Goal: Task Accomplishment & Management: Complete application form

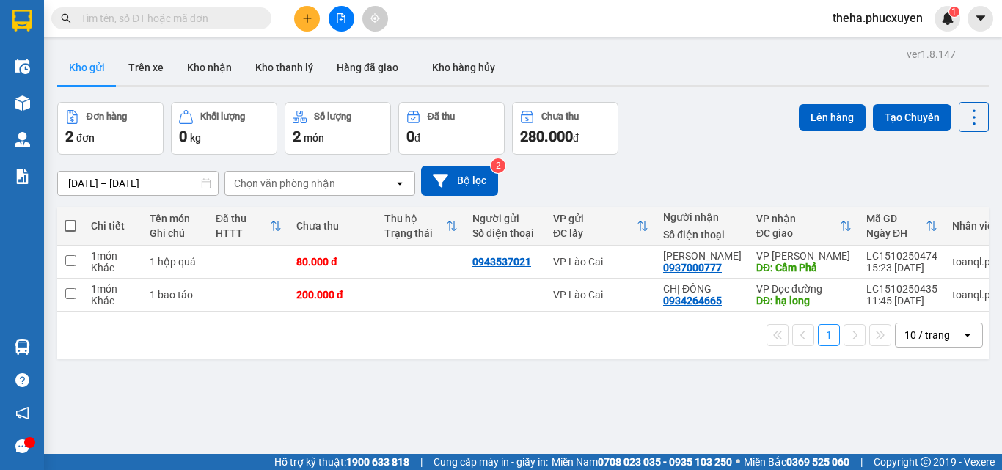
click at [309, 18] on icon "plus" at bounding box center [307, 18] width 8 height 1
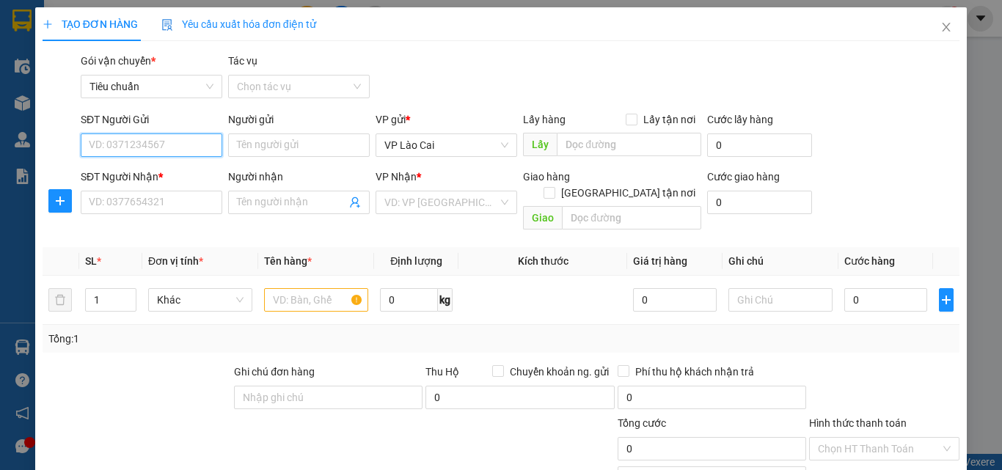
click at [175, 144] on input "SĐT Người Gửi" at bounding box center [152, 144] width 142 height 23
click at [164, 172] on div "0987918265" at bounding box center [150, 174] width 122 height 16
type input "0987918265"
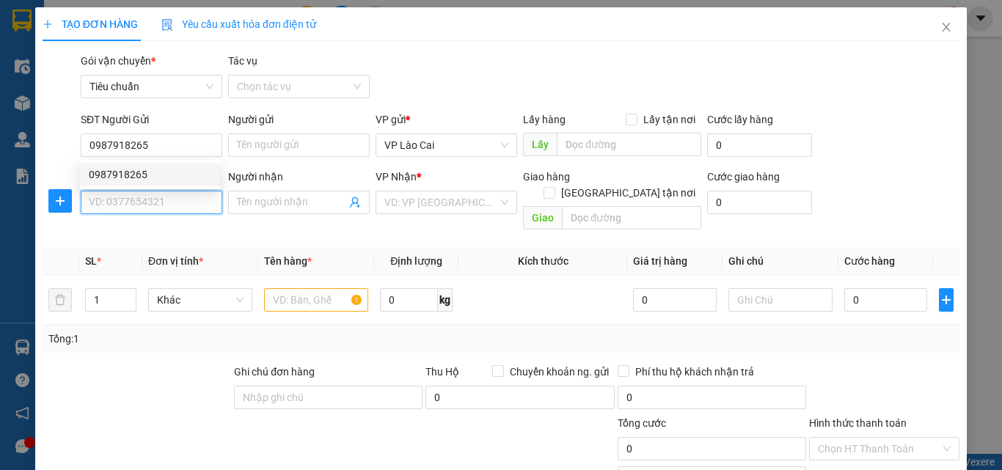
click at [160, 197] on input "SĐT Người Nhận *" at bounding box center [152, 202] width 142 height 23
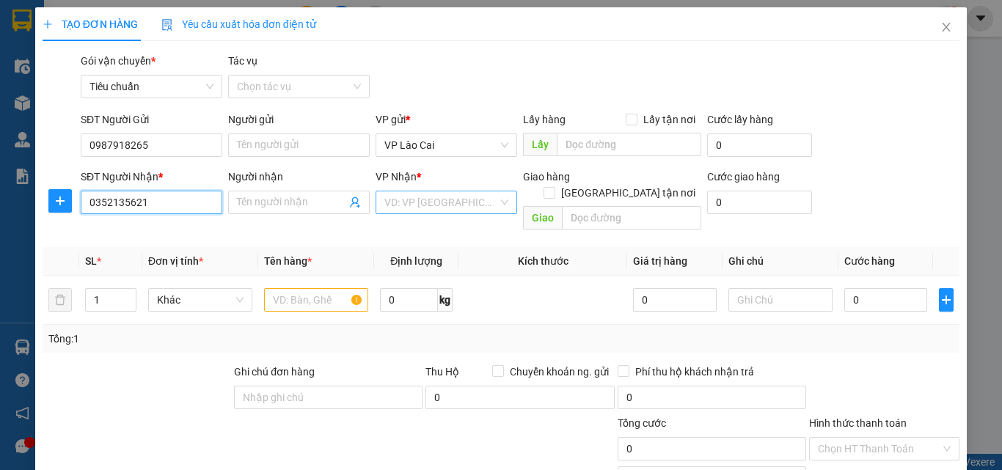
type input "0352135621"
click at [440, 198] on input "search" at bounding box center [441, 202] width 114 height 22
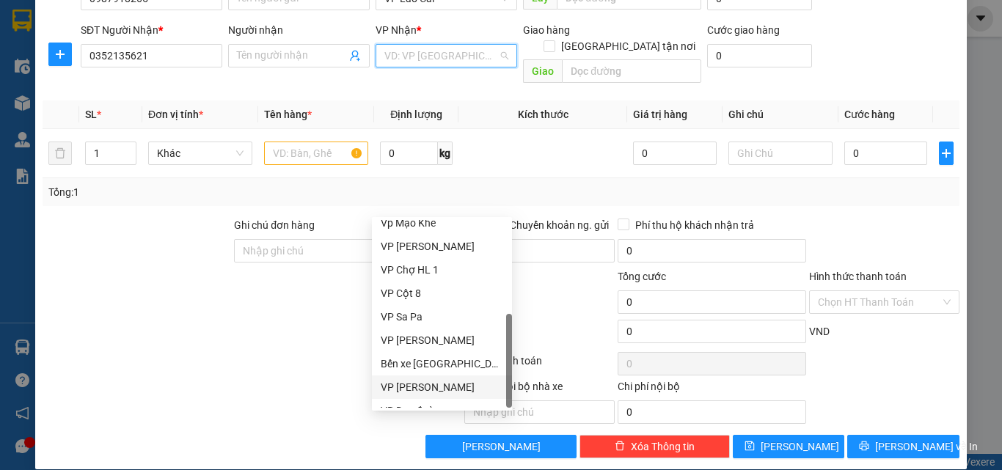
scroll to position [235, 0]
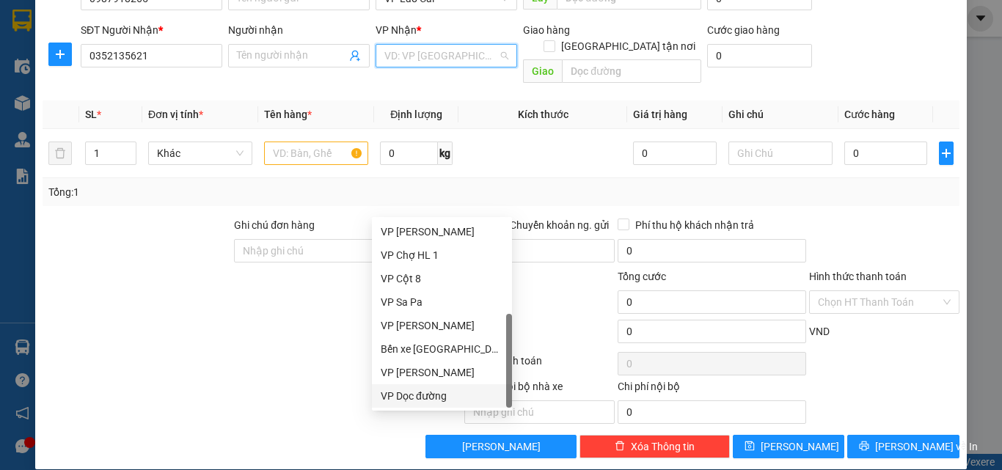
click at [444, 392] on div "VP Dọc đường" at bounding box center [442, 396] width 122 height 16
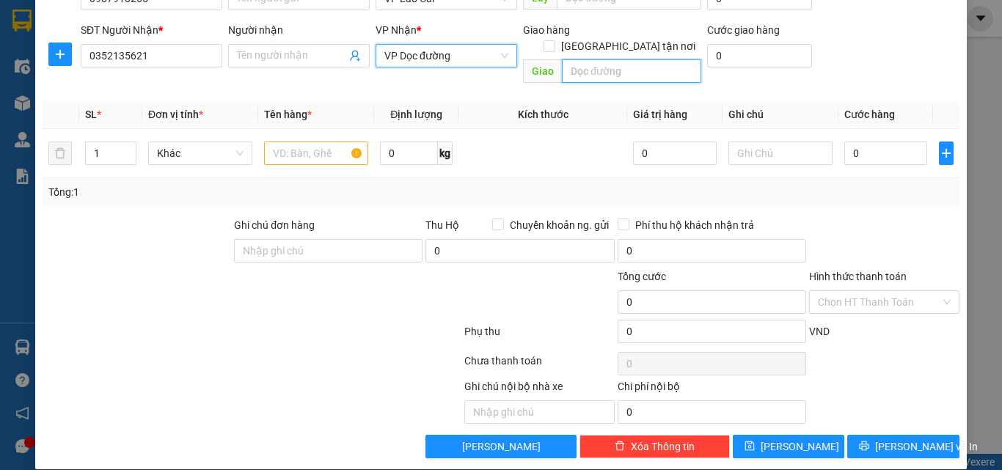
click at [628, 59] on input "text" at bounding box center [631, 70] width 139 height 23
type input "sao đỏ"
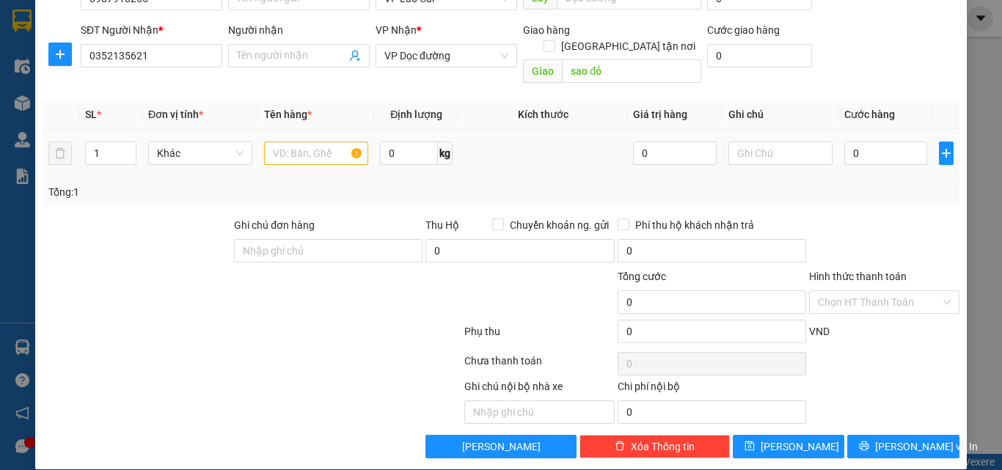
click at [293, 151] on div at bounding box center [316, 153] width 104 height 29
click at [298, 142] on input "text" at bounding box center [316, 153] width 104 height 23
type input "1 thùng hoa"
click at [884, 142] on input "0" at bounding box center [885, 153] width 83 height 23
type input "3"
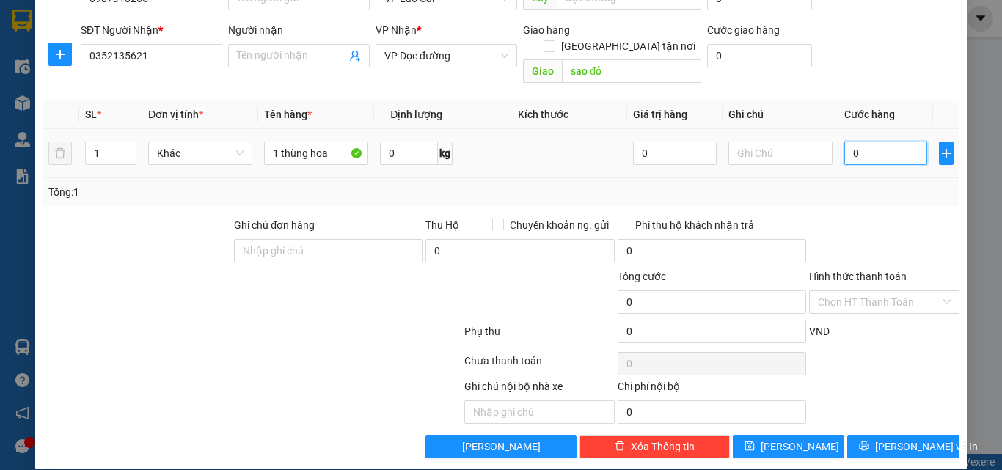
type input "3"
type input "30"
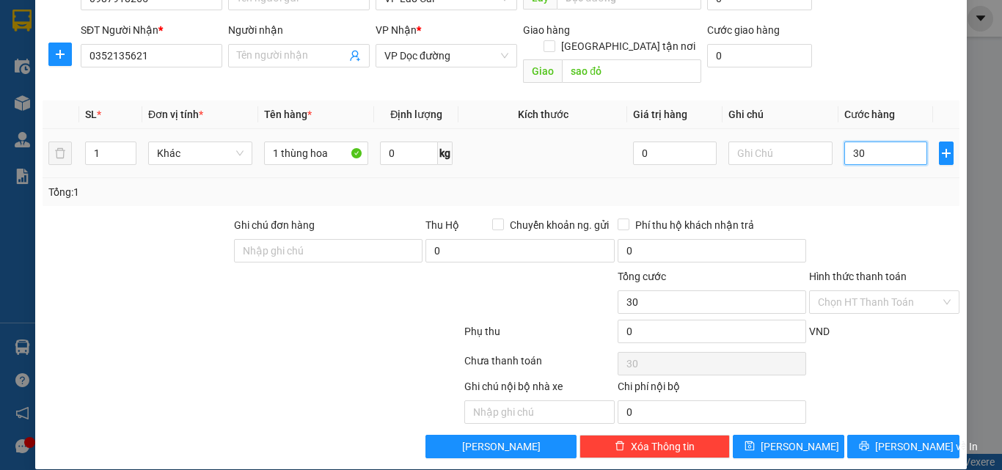
type input "300"
type input "300.000"
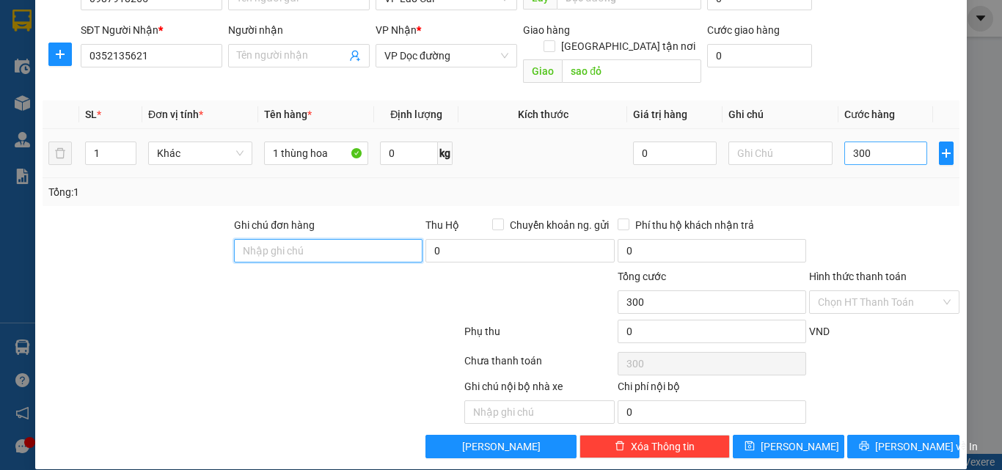
type input "300.000"
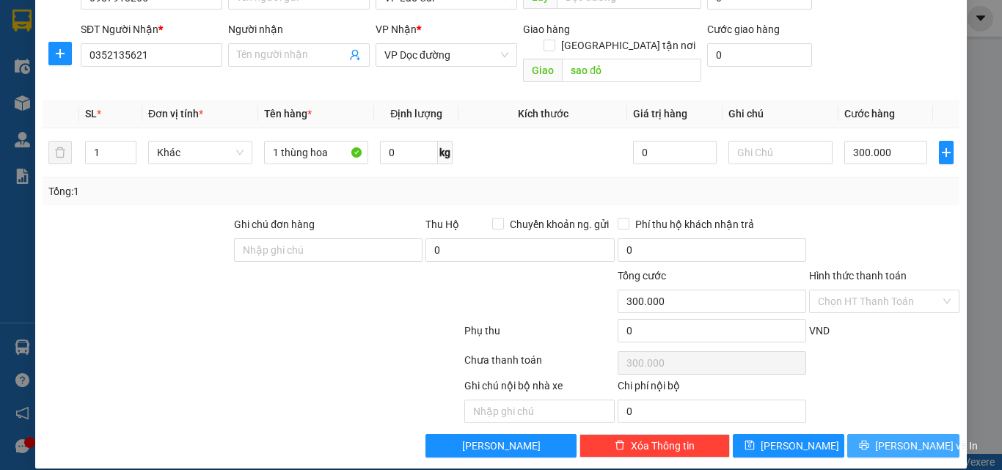
click at [924, 434] on button "[PERSON_NAME] và In" at bounding box center [903, 445] width 112 height 23
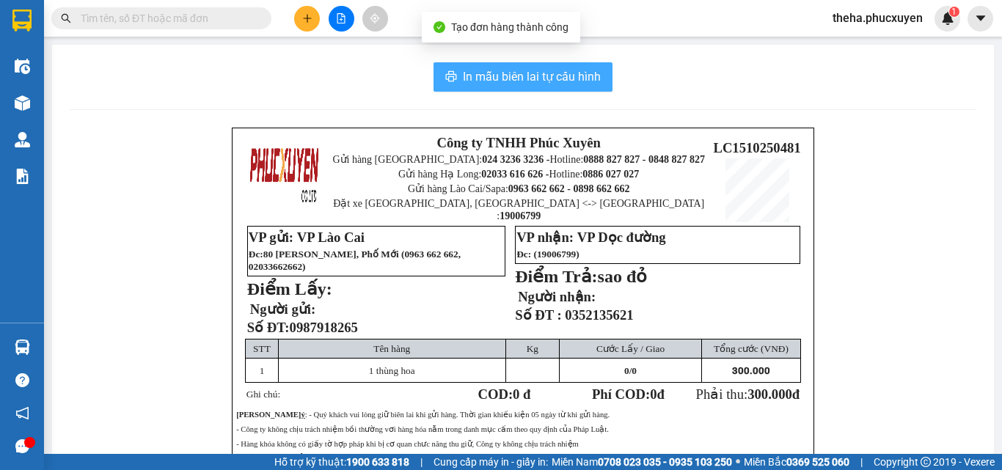
click at [560, 80] on span "In mẫu biên lai tự cấu hình" at bounding box center [532, 76] width 138 height 18
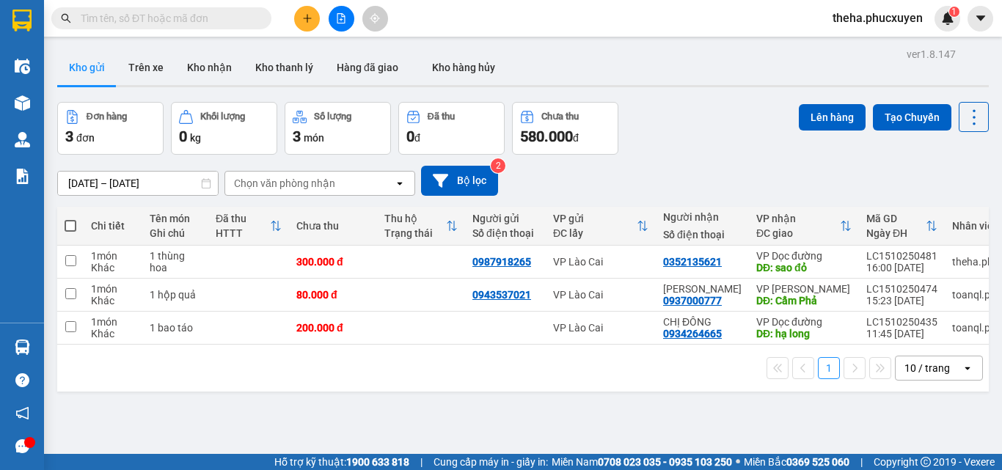
click at [309, 21] on icon "plus" at bounding box center [307, 18] width 10 height 10
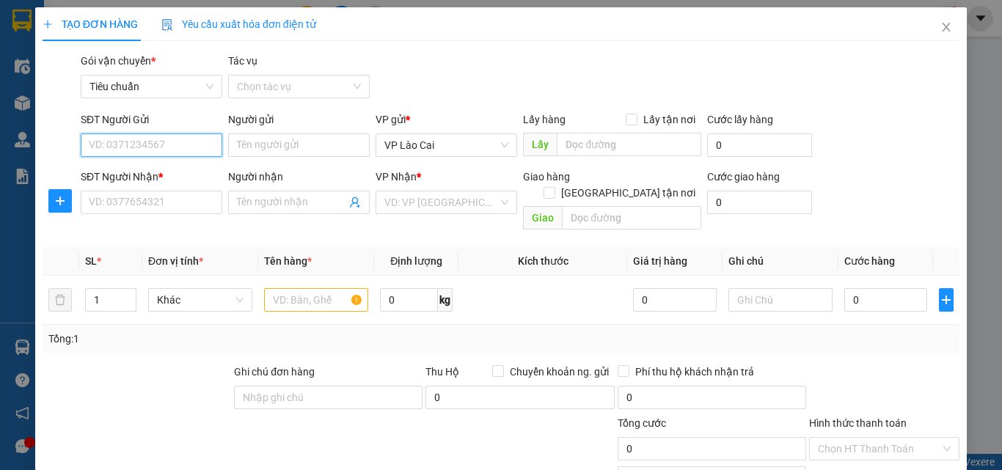
click at [184, 149] on input "SĐT Người Gửi" at bounding box center [152, 144] width 142 height 23
click at [192, 147] on input "SĐT Người Gửi" at bounding box center [152, 144] width 142 height 23
click at [172, 164] on div "0978861102" at bounding box center [150, 174] width 140 height 23
type input "0978861102"
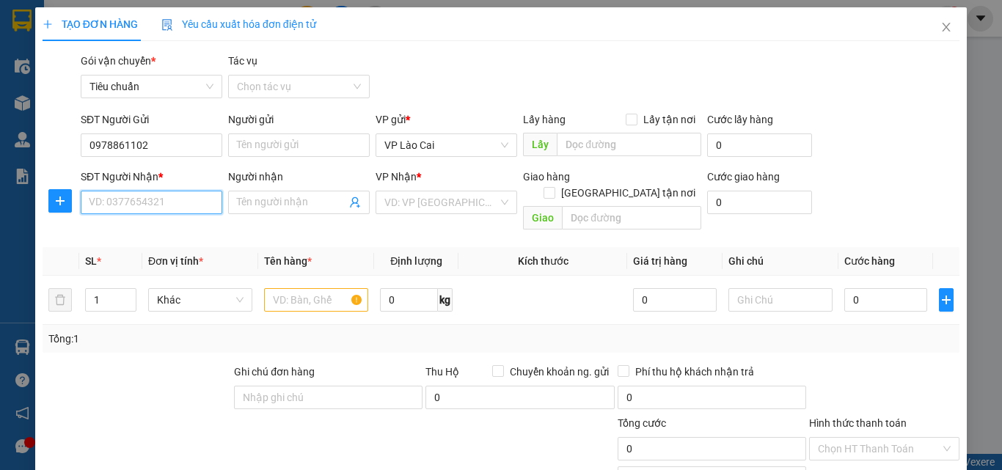
click at [175, 197] on input "SĐT Người Nhận *" at bounding box center [152, 202] width 142 height 23
click at [142, 238] on div "0972968005" at bounding box center [150, 232] width 122 height 16
type input "0972968005"
type input "MẠO KHÊ"
click at [317, 293] on input "text" at bounding box center [316, 299] width 104 height 23
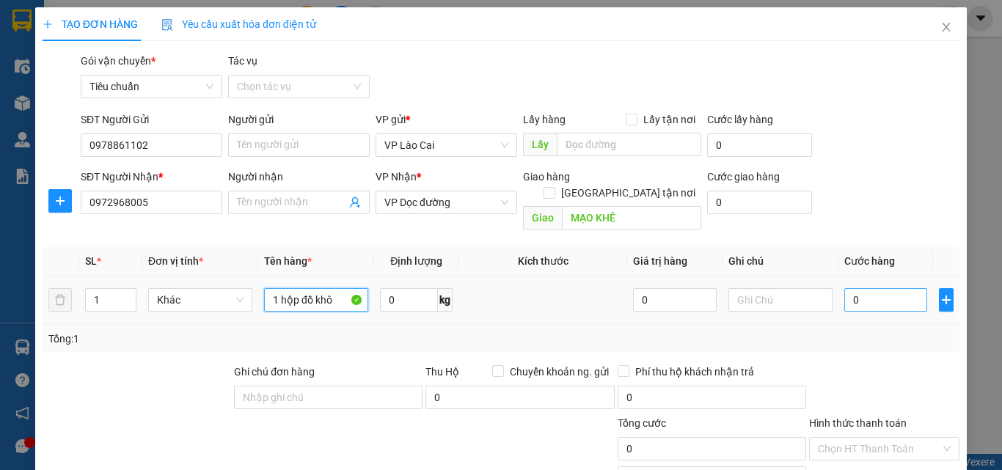
type input "1 hộp đồ khô"
click at [876, 290] on input "0" at bounding box center [885, 299] width 83 height 23
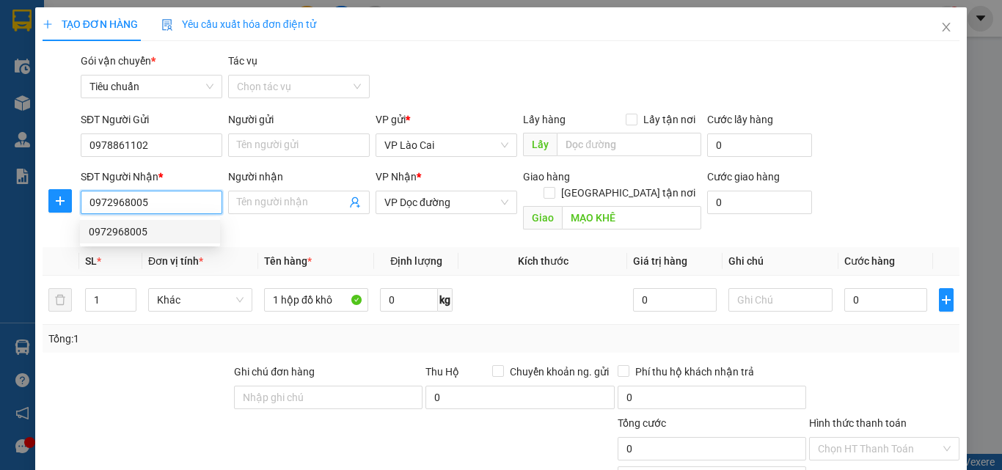
drag, startPoint x: 171, startPoint y: 207, endPoint x: 87, endPoint y: 206, distance: 84.3
click at [87, 206] on input "0972968005" at bounding box center [152, 202] width 142 height 23
click at [474, 81] on div "Gói vận chuyển * Tiêu chuẩn Tác vụ Chọn tác vụ" at bounding box center [520, 78] width 884 height 51
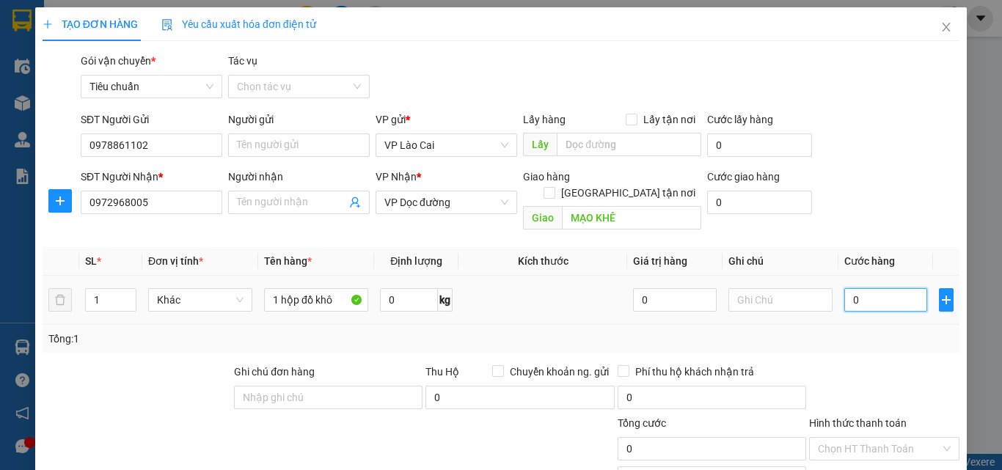
click at [857, 288] on input "0" at bounding box center [885, 299] width 83 height 23
type input "5"
type input "50"
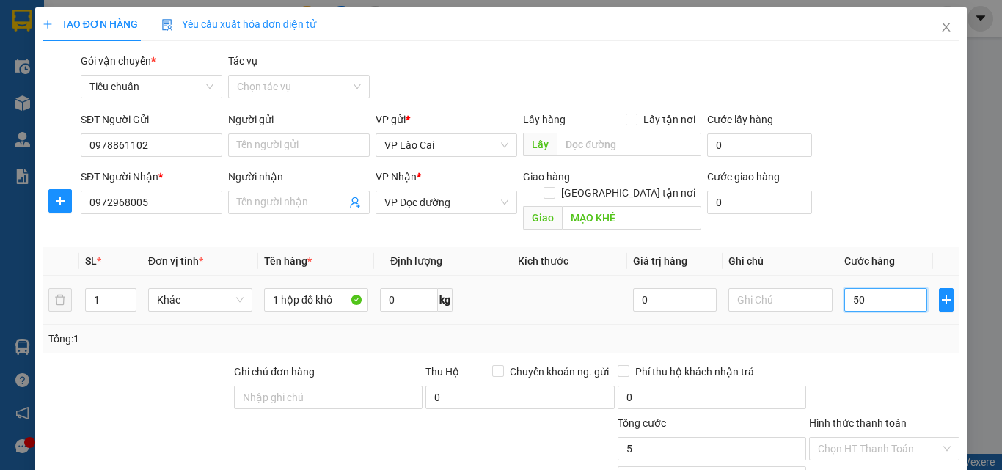
type input "50"
type input "50.000"
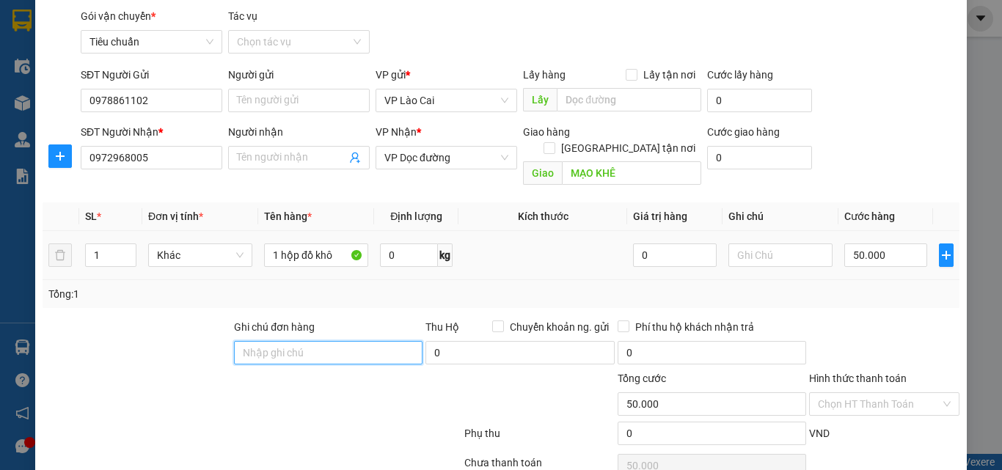
scroll to position [147, 0]
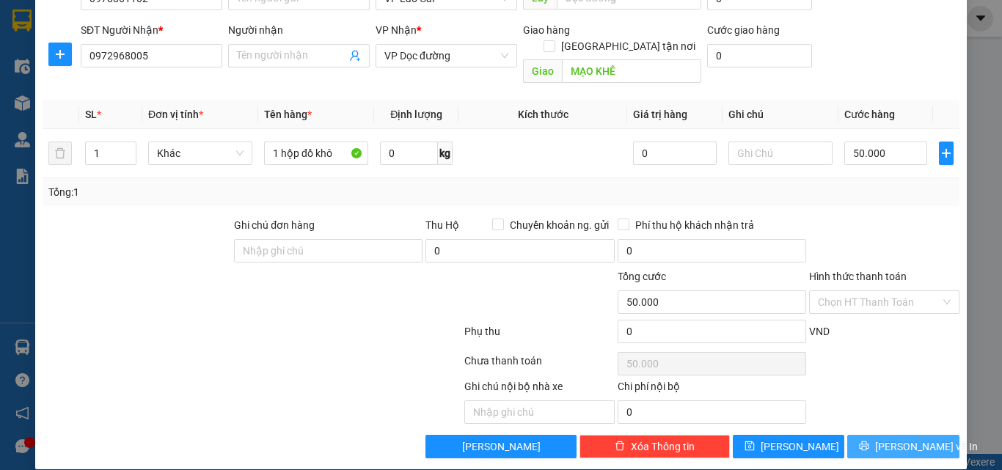
click at [911, 438] on span "[PERSON_NAME] và In" at bounding box center [926, 446] width 103 height 16
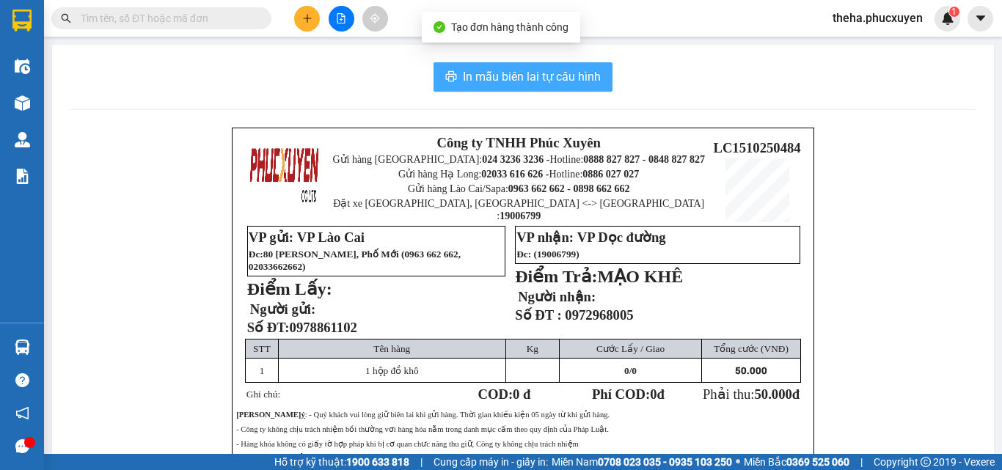
click at [557, 80] on span "In mẫu biên lai tự cấu hình" at bounding box center [532, 76] width 138 height 18
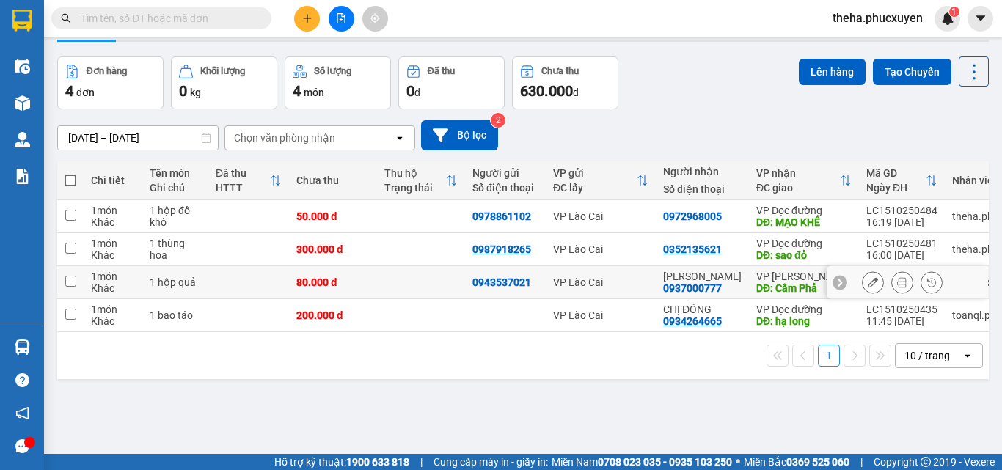
scroll to position [67, 0]
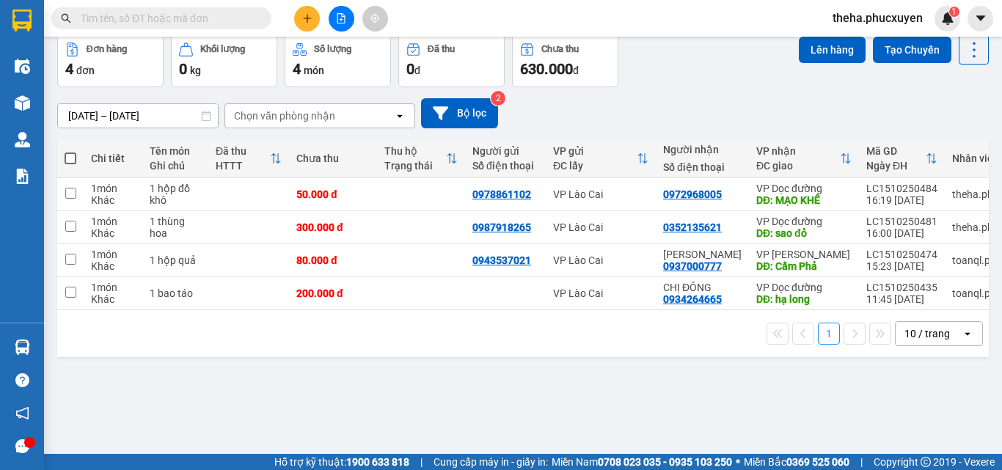
click at [312, 12] on button at bounding box center [307, 19] width 26 height 26
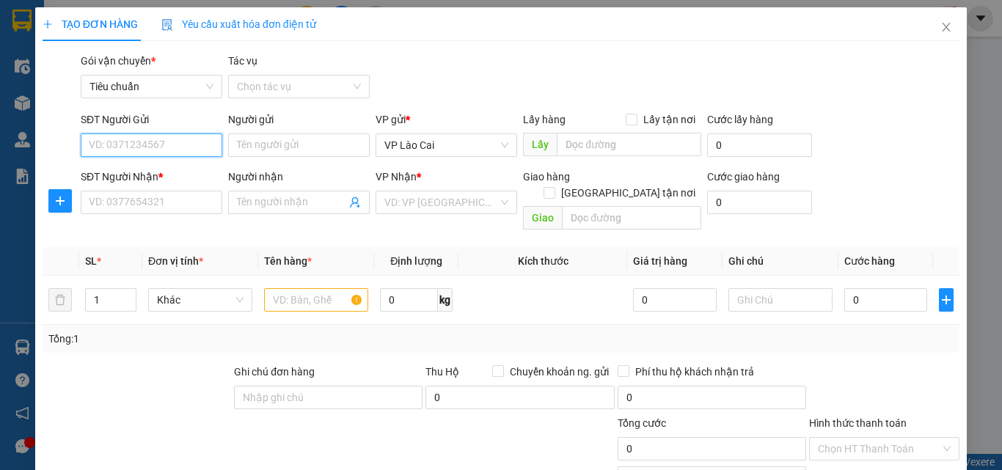
click at [174, 142] on input "SĐT Người Gửi" at bounding box center [152, 144] width 142 height 23
click at [144, 182] on div "0975285328" at bounding box center [150, 174] width 122 height 16
type input "0975285328"
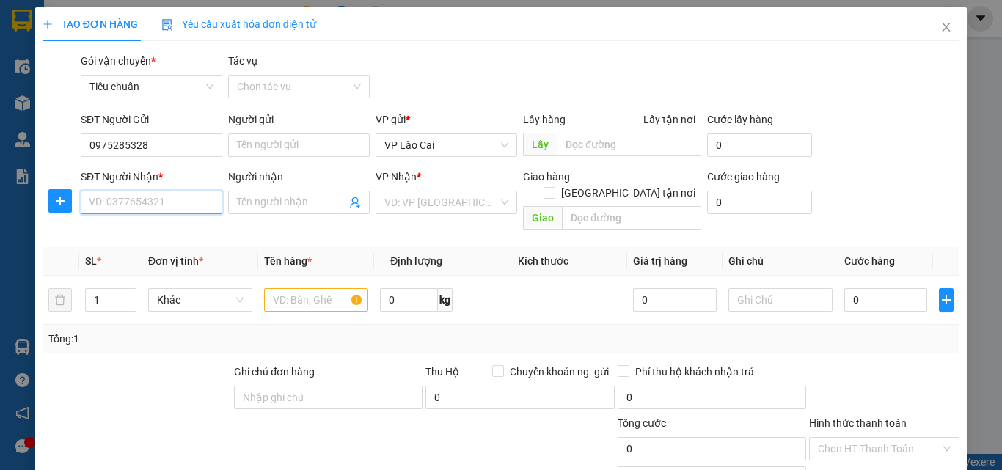
click at [140, 194] on input "SĐT Người Nhận *" at bounding box center [152, 202] width 142 height 23
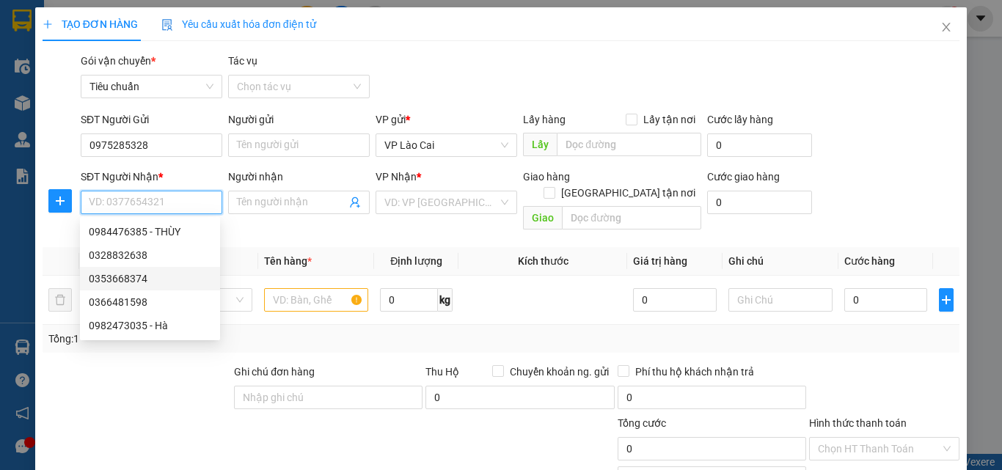
click at [122, 279] on div "0353668374" at bounding box center [150, 279] width 122 height 16
type input "0353668374"
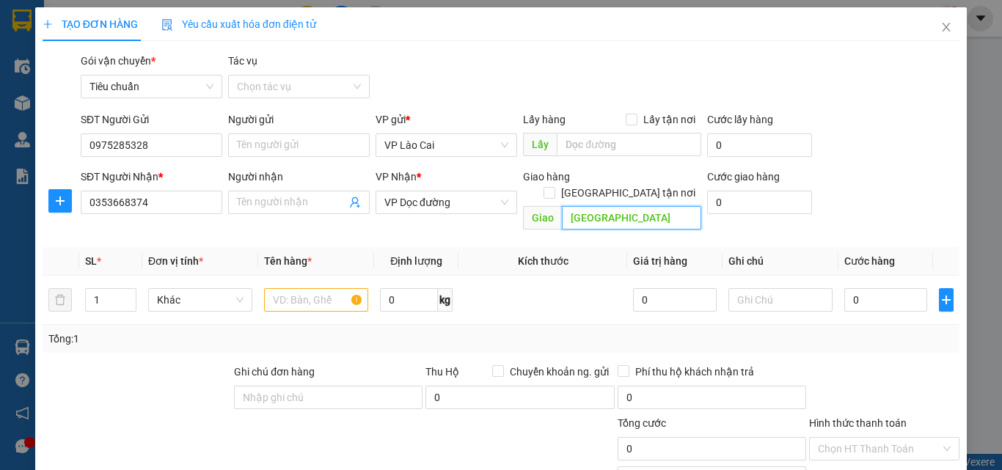
click at [562, 206] on input "[GEOGRAPHIC_DATA]" at bounding box center [631, 217] width 139 height 23
type input "cầu bình than ,[GEOGRAPHIC_DATA]"
click at [323, 288] on input "text" at bounding box center [316, 299] width 104 height 23
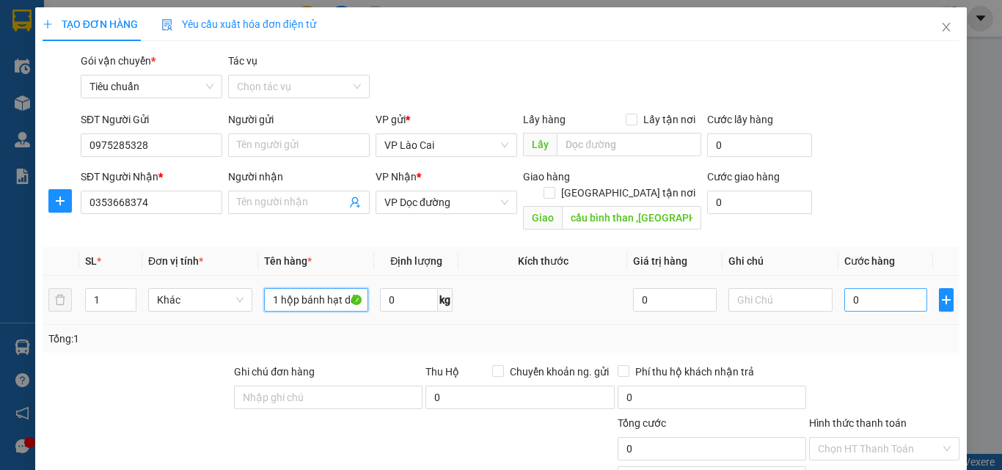
type input "1 hộp bánh hạt dẻ"
click at [879, 288] on input "0" at bounding box center [885, 299] width 83 height 23
type input "7"
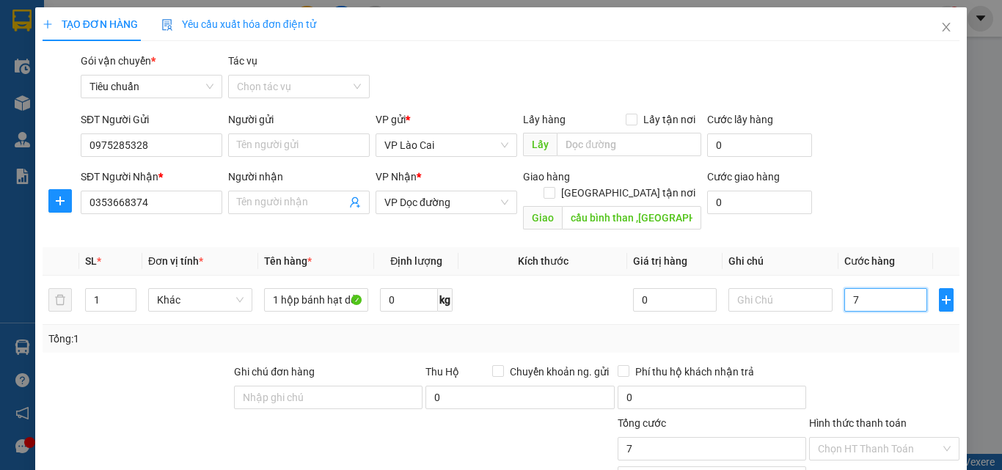
type input "70"
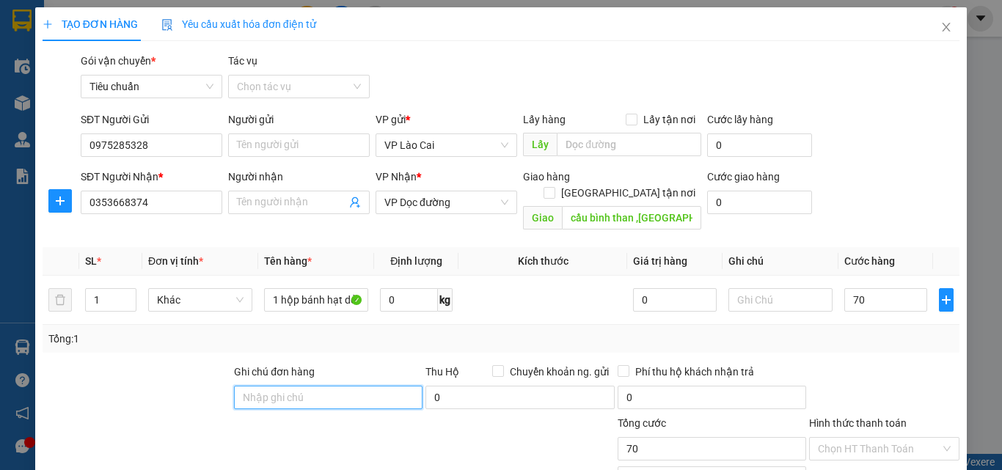
type input "70.000"
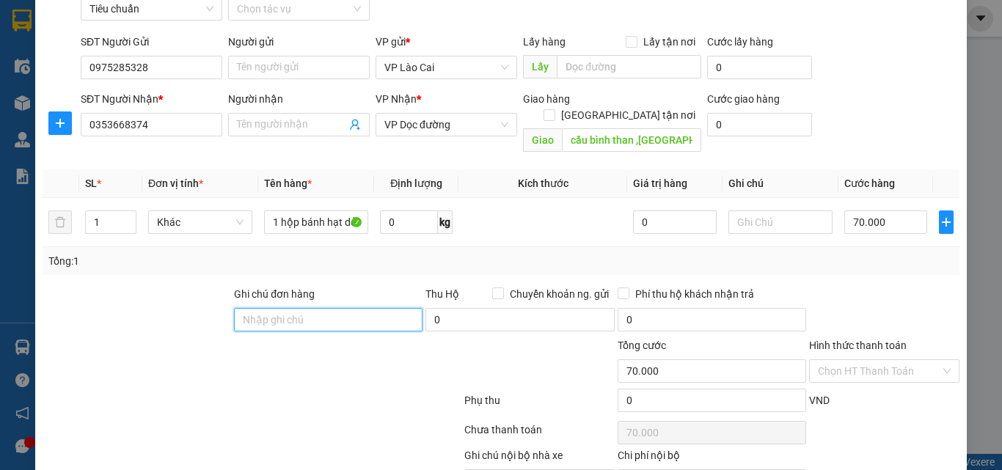
scroll to position [147, 0]
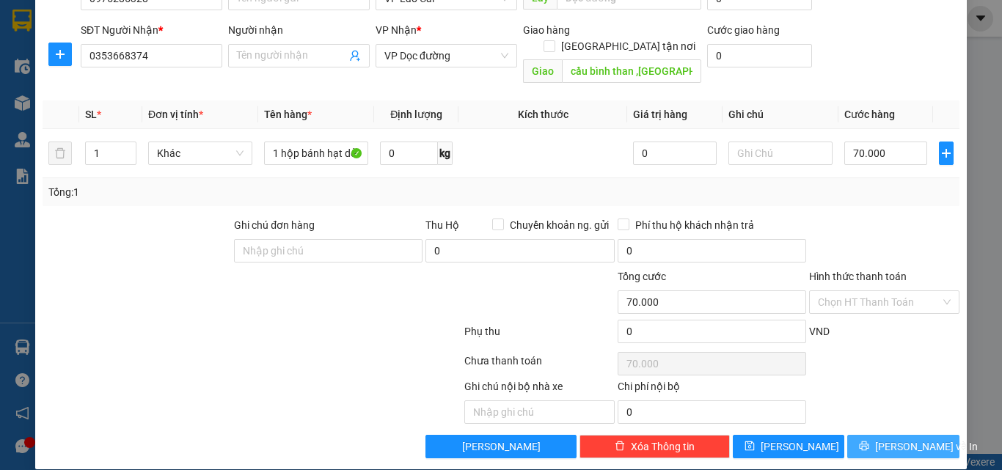
click at [901, 435] on button "[PERSON_NAME] và In" at bounding box center [903, 446] width 112 height 23
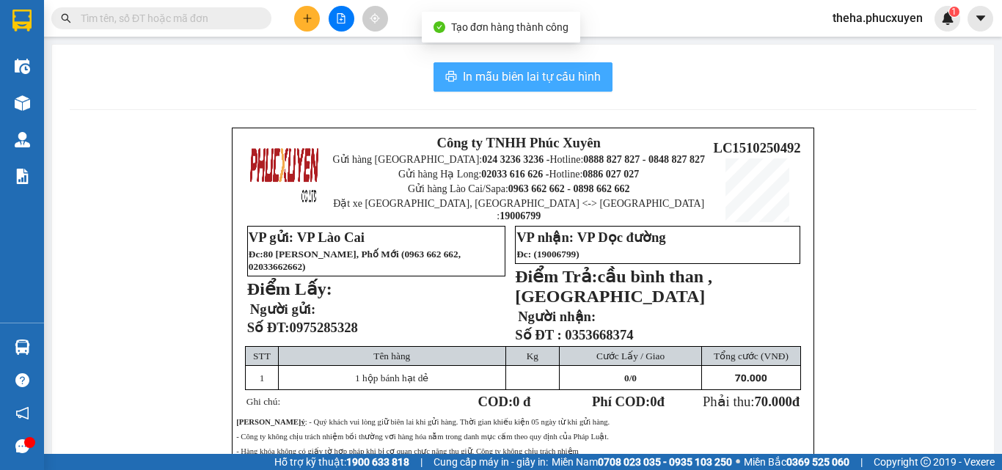
click at [545, 77] on span "In mẫu biên lai tự cấu hình" at bounding box center [532, 76] width 138 height 18
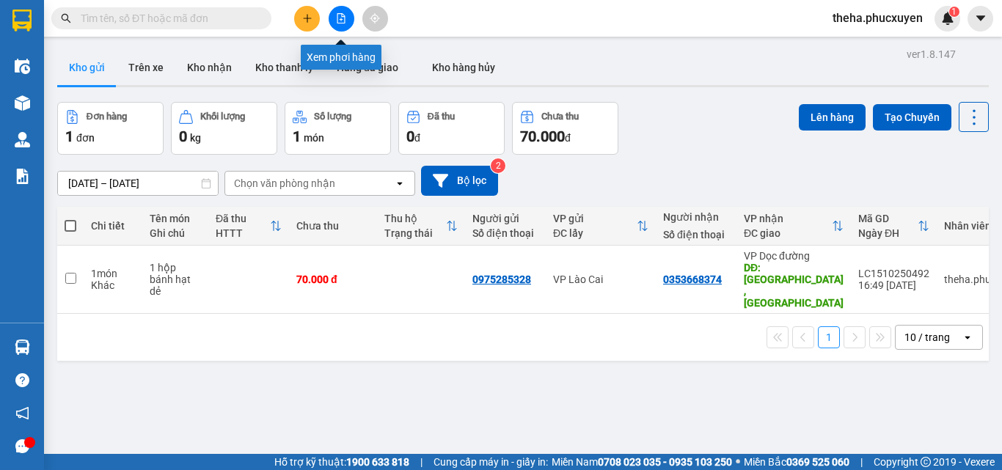
click at [305, 15] on icon "plus" at bounding box center [307, 18] width 10 height 10
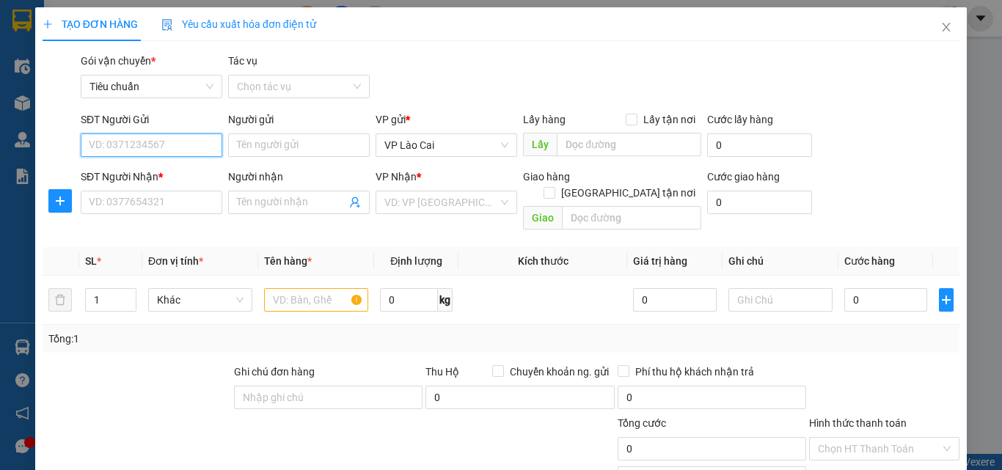
click at [166, 147] on input "SĐT Người Gửi" at bounding box center [152, 144] width 142 height 23
click at [116, 175] on div "0788089654" at bounding box center [150, 174] width 122 height 16
type input "0788089654"
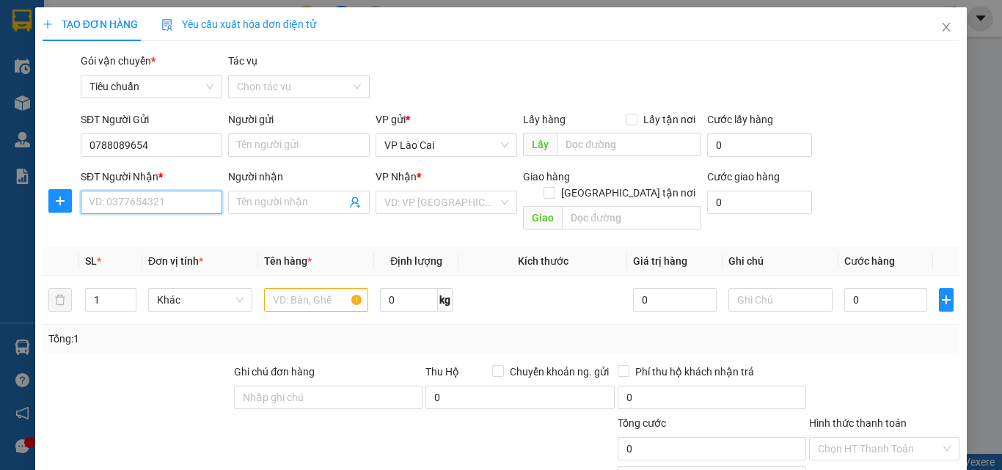
click at [129, 203] on input "SĐT Người Nhận *" at bounding box center [152, 202] width 142 height 23
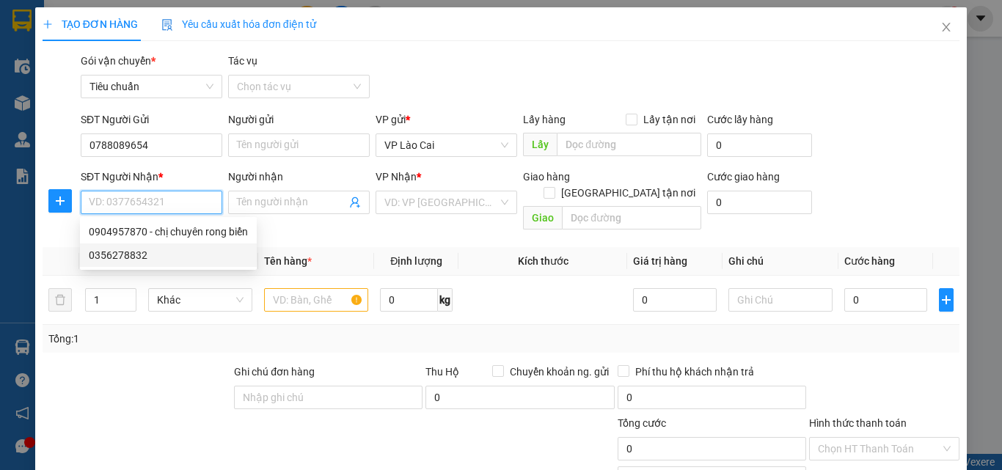
click at [133, 256] on div "0356278832" at bounding box center [168, 255] width 159 height 16
type input "0356278832"
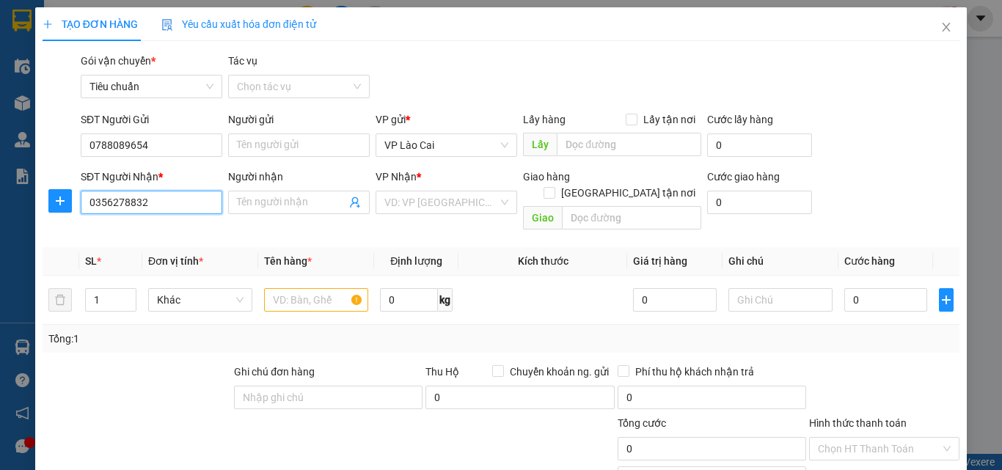
type input "BÃI CHÁY"
click at [296, 288] on input "text" at bounding box center [316, 299] width 104 height 23
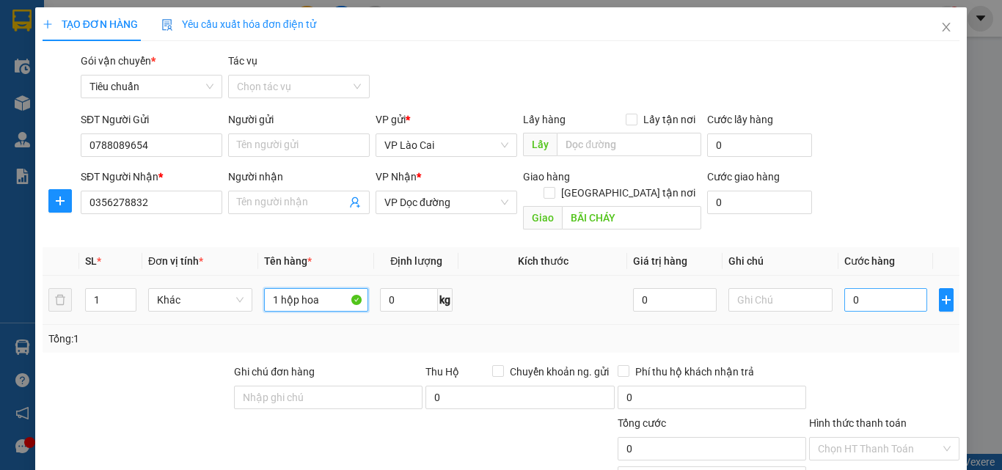
type input "1 hộp hoa"
click at [870, 288] on input "0" at bounding box center [885, 299] width 83 height 23
type input "1"
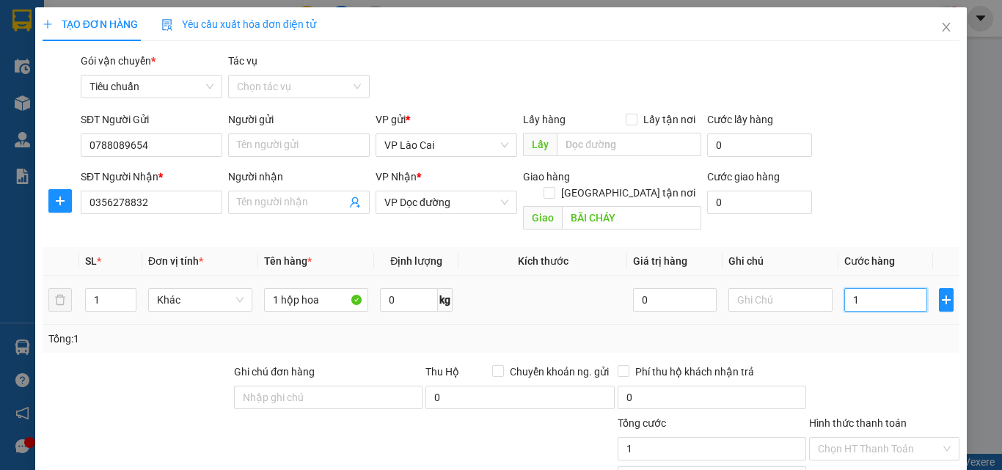
type input "12"
type input "120"
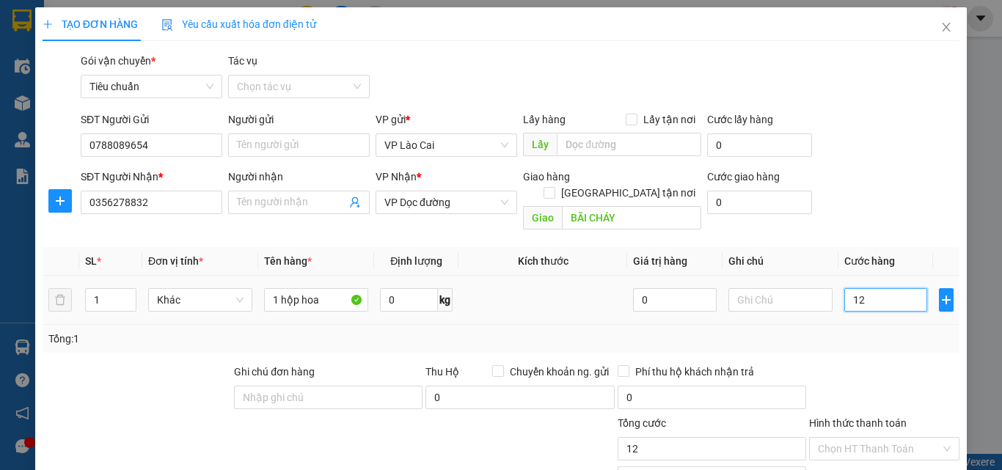
type input "120"
type input "120.000"
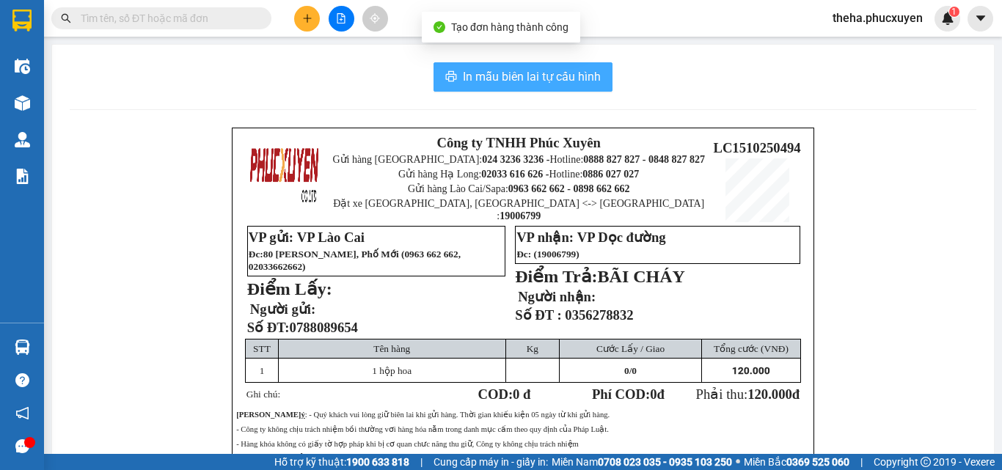
click at [539, 75] on span "In mẫu biên lai tự cấu hình" at bounding box center [532, 76] width 138 height 18
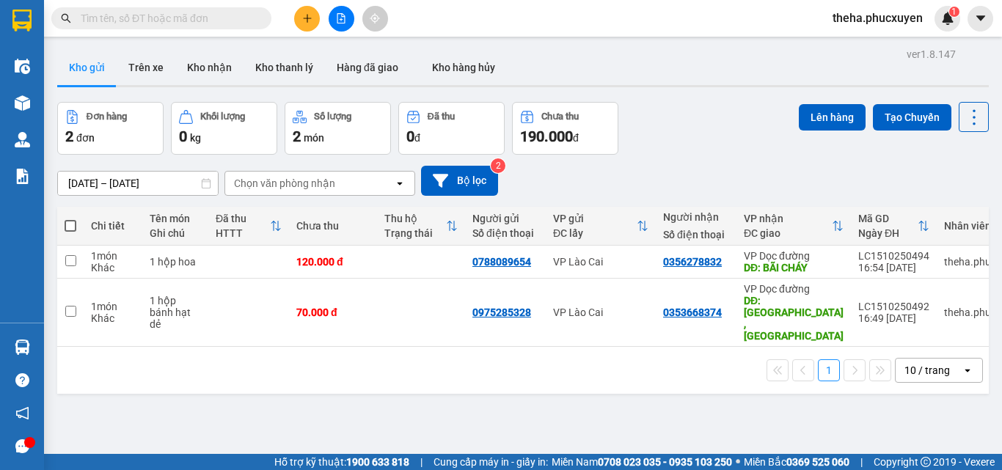
click at [224, 17] on input "text" at bounding box center [167, 18] width 173 height 16
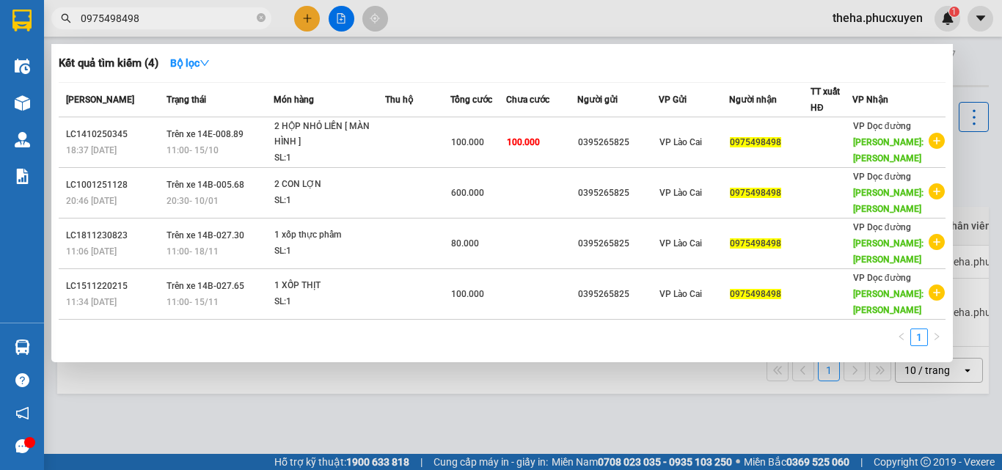
type input "0975498498"
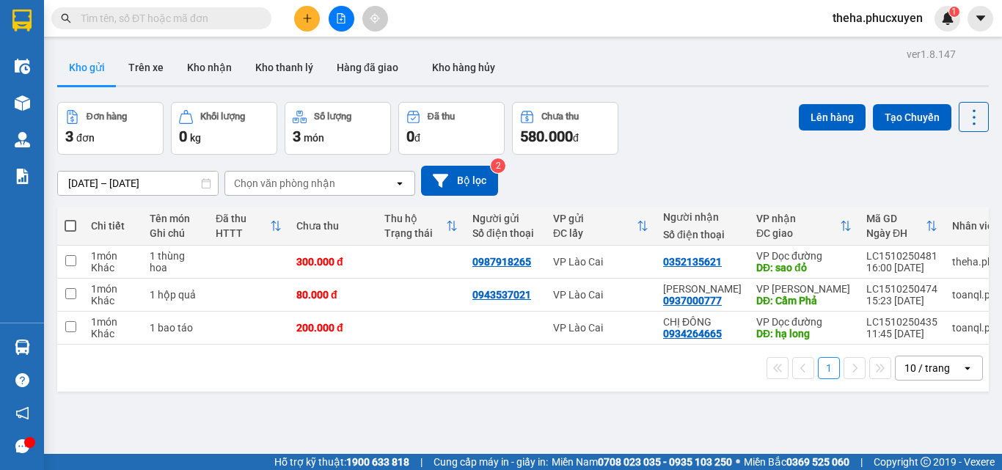
click at [238, 17] on input "text" at bounding box center [167, 18] width 173 height 16
paste input "0972968005"
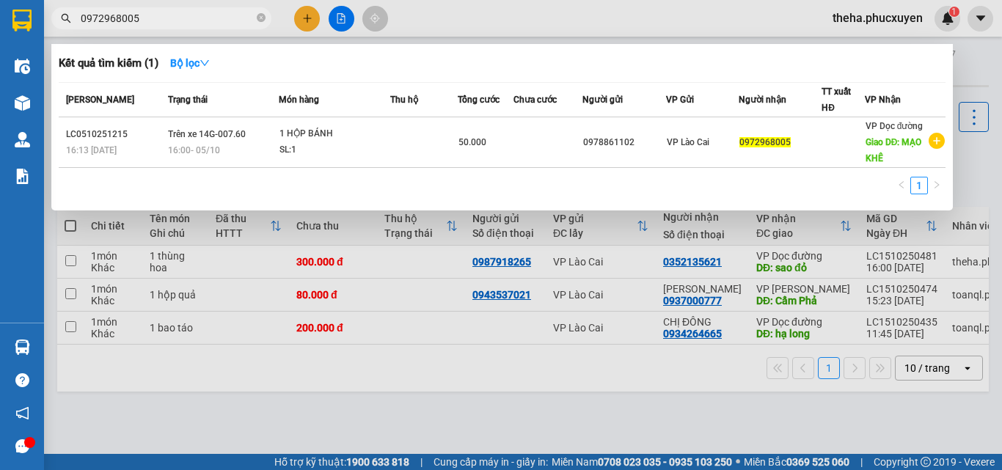
type input "0972968005"
